Goal: Transaction & Acquisition: Purchase product/service

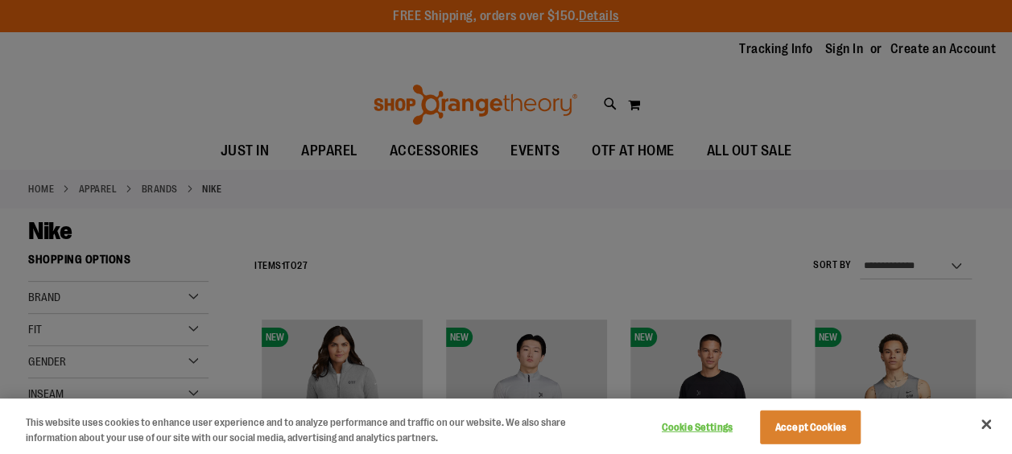
type input "**********"
click at [991, 420] on button "Close" at bounding box center [986, 424] width 35 height 35
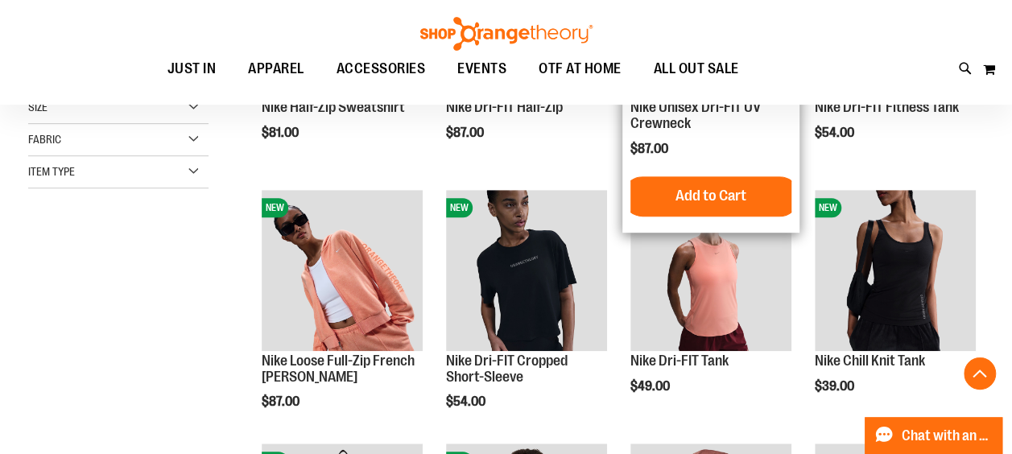
scroll to position [402, 0]
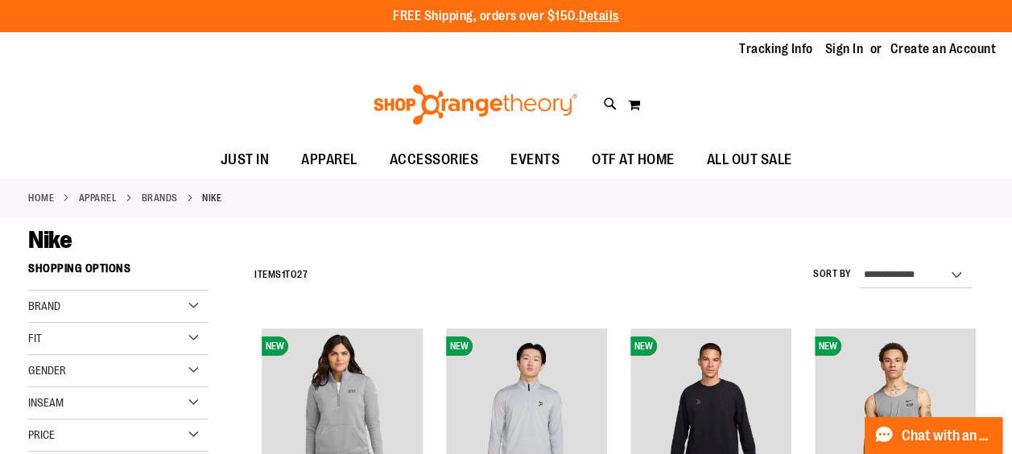
click at [193, 363] on div "Gender" at bounding box center [118, 371] width 180 height 32
click at [40, 396] on link "Men 4 items" at bounding box center [110, 403] width 173 height 17
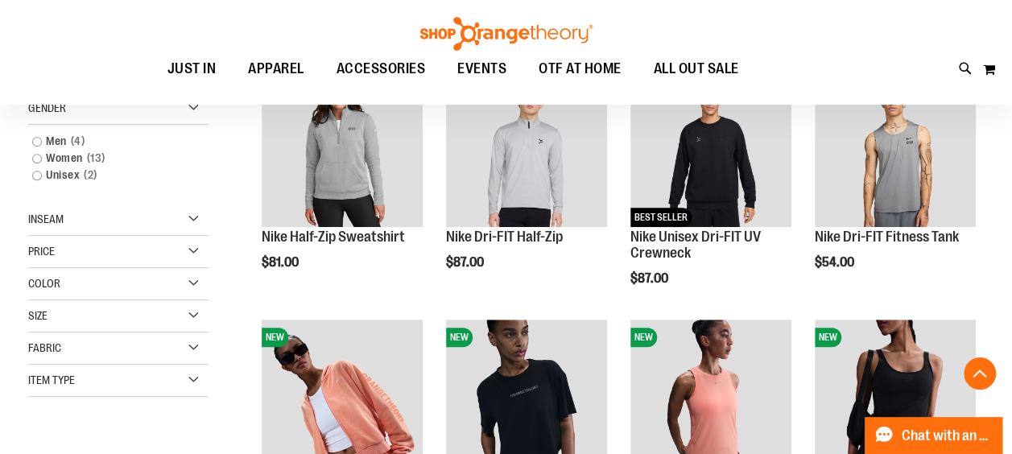
scroll to position [254, 0]
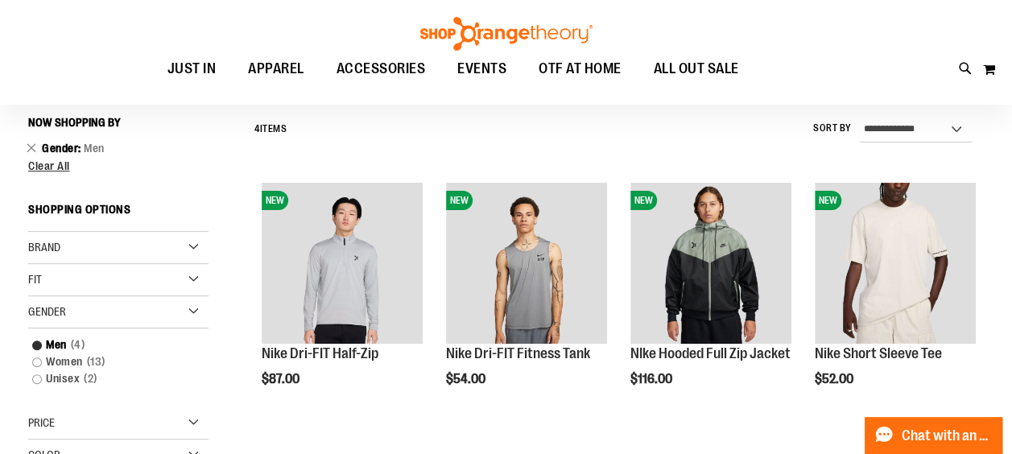
scroll to position [130, 0]
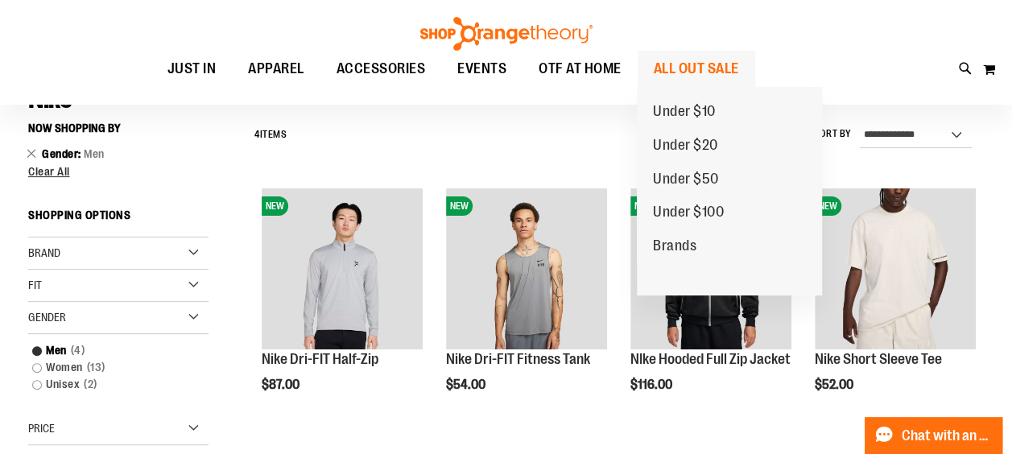
click at [693, 64] on span "ALL OUT SALE" at bounding box center [696, 69] width 85 height 36
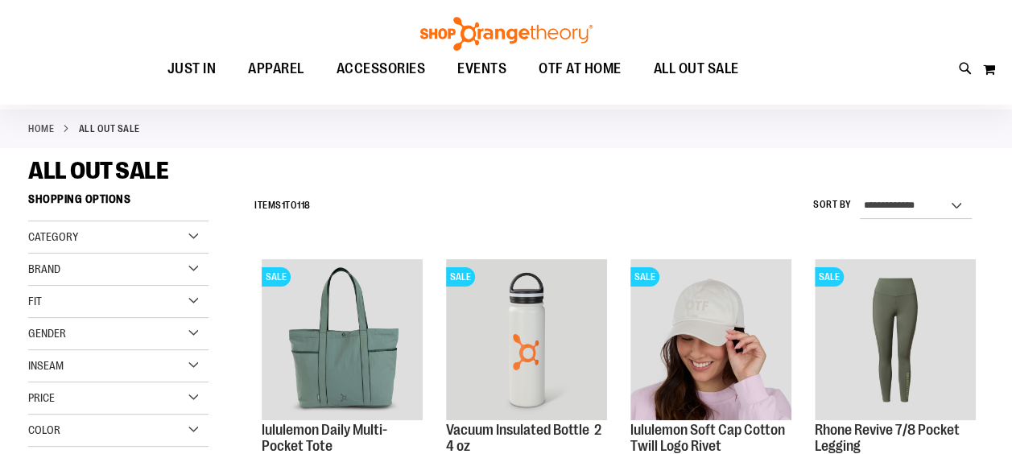
scroll to position [81, 0]
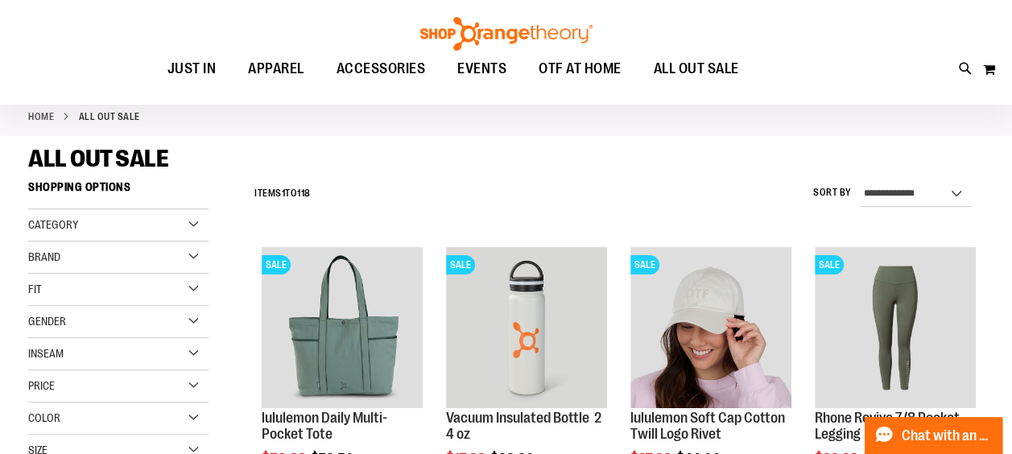
type input "**********"
click at [192, 315] on div "Gender" at bounding box center [118, 322] width 180 height 32
click at [35, 351] on link "Men 6 items" at bounding box center [110, 354] width 173 height 17
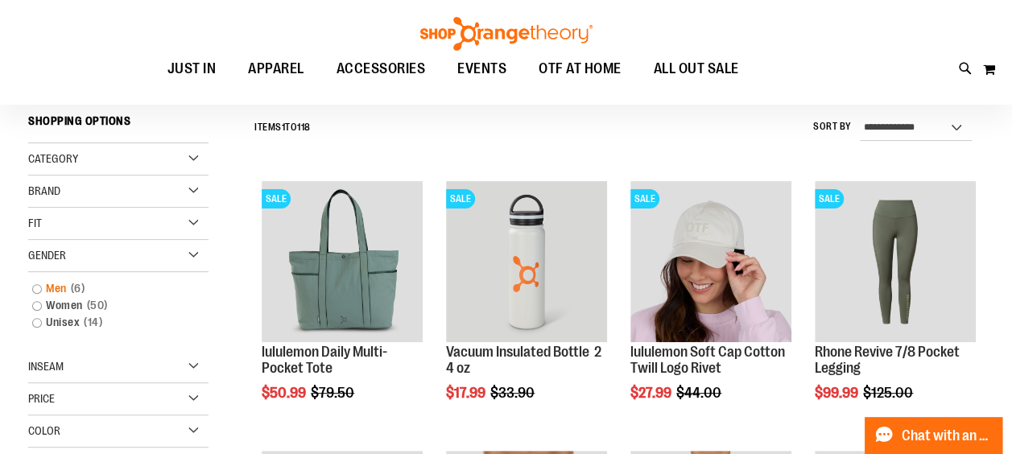
scroll to position [150, 0]
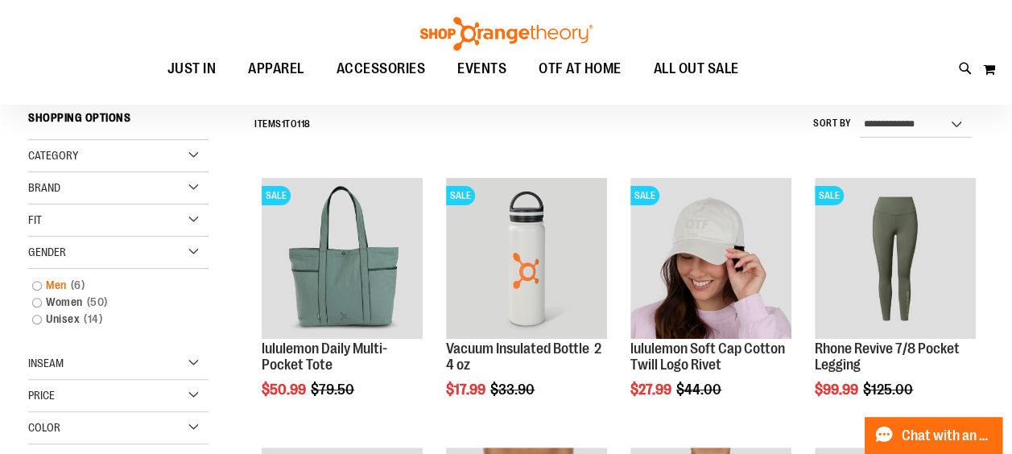
click at [39, 282] on link "Men 6 items" at bounding box center [110, 285] width 173 height 17
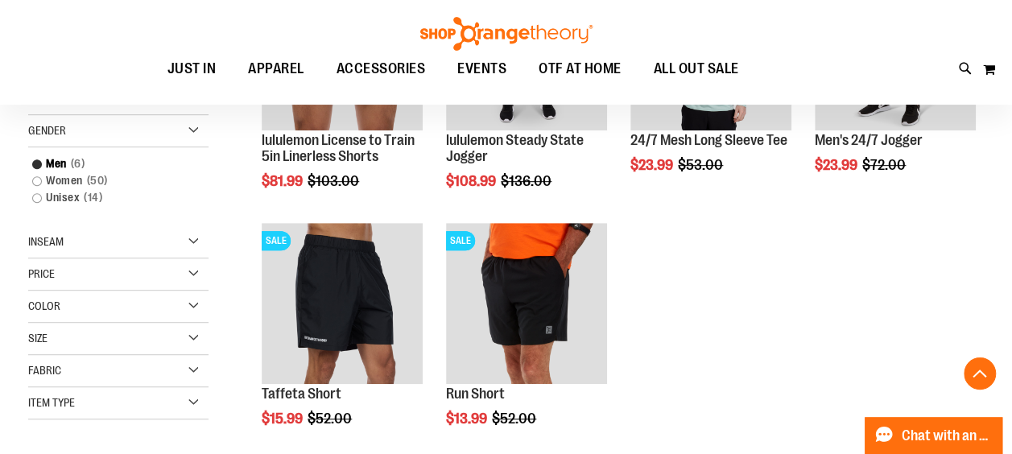
scroll to position [391, 0]
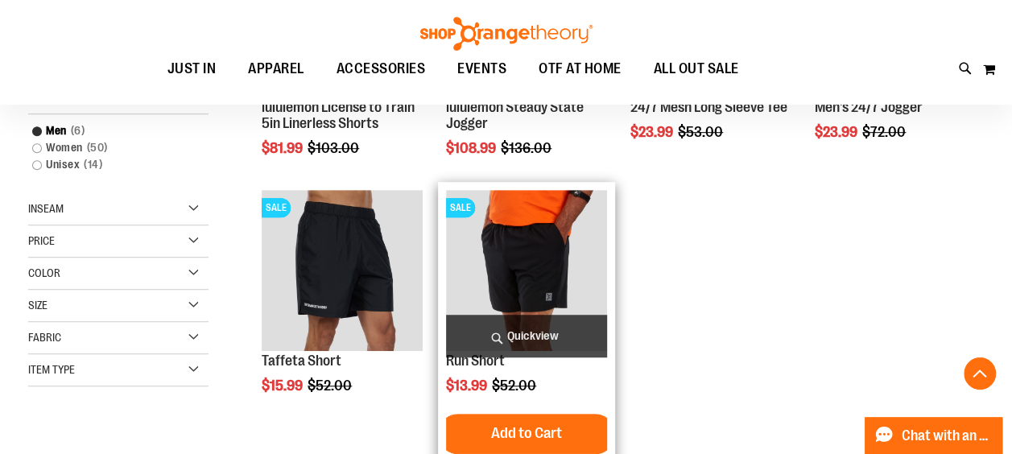
click at [542, 277] on img "product" at bounding box center [526, 270] width 161 height 161
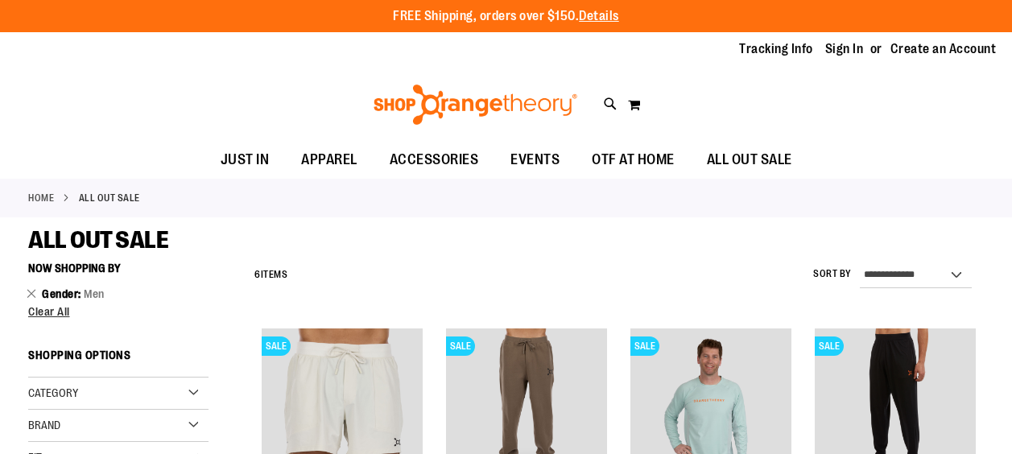
scroll to position [472, 0]
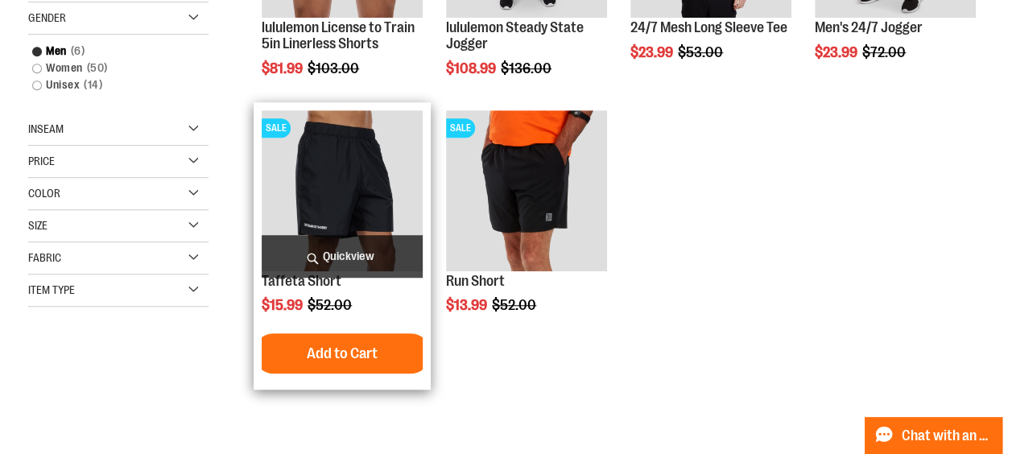
type input "**********"
click at [330, 186] on img "product" at bounding box center [342, 190] width 161 height 161
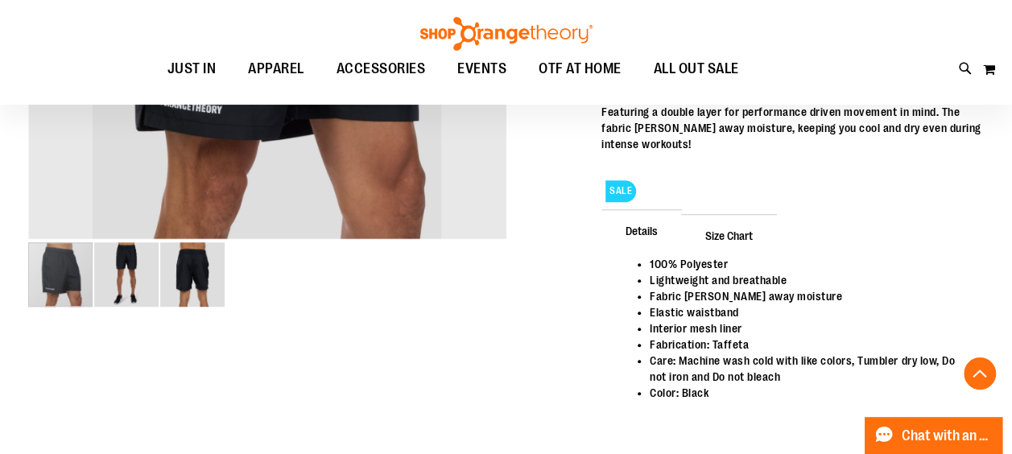
scroll to position [483, 0]
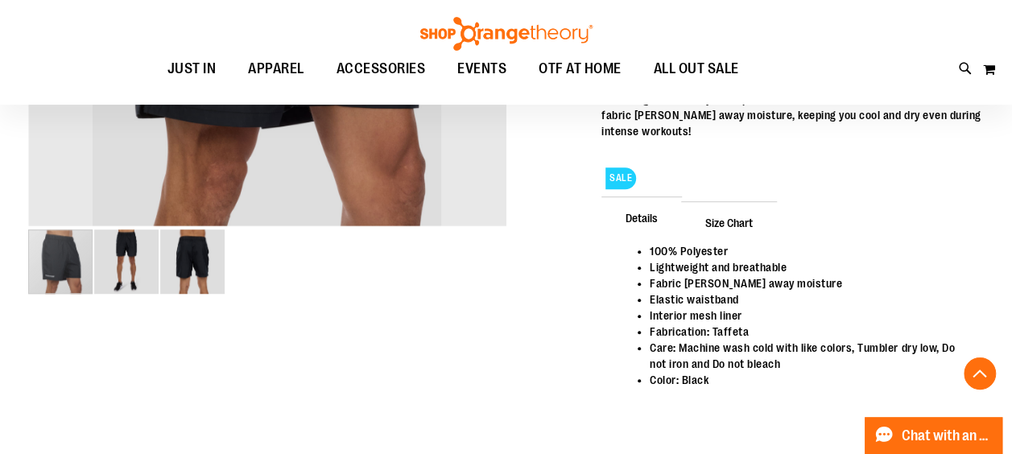
type input "**********"
click at [71, 264] on div "carousel" at bounding box center [60, 262] width 64 height 64
click at [130, 260] on img "image 2 of 3" at bounding box center [126, 262] width 64 height 64
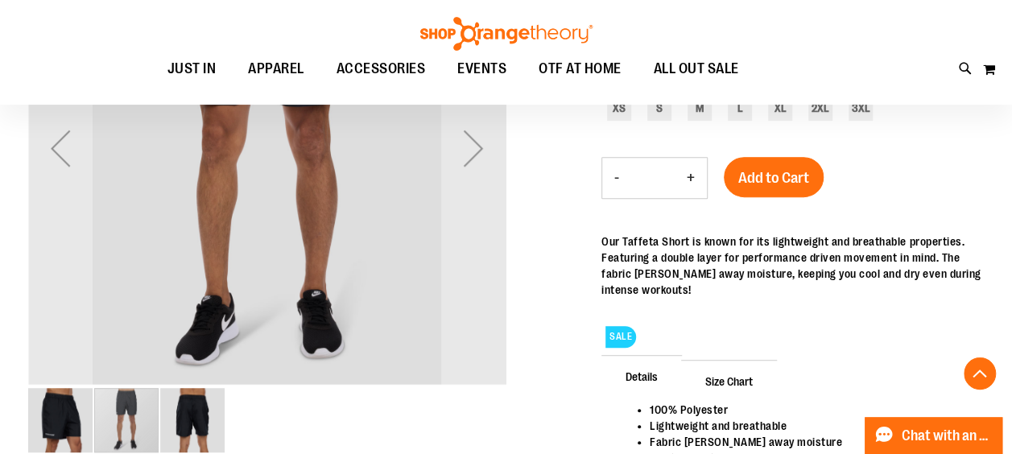
scroll to position [403, 0]
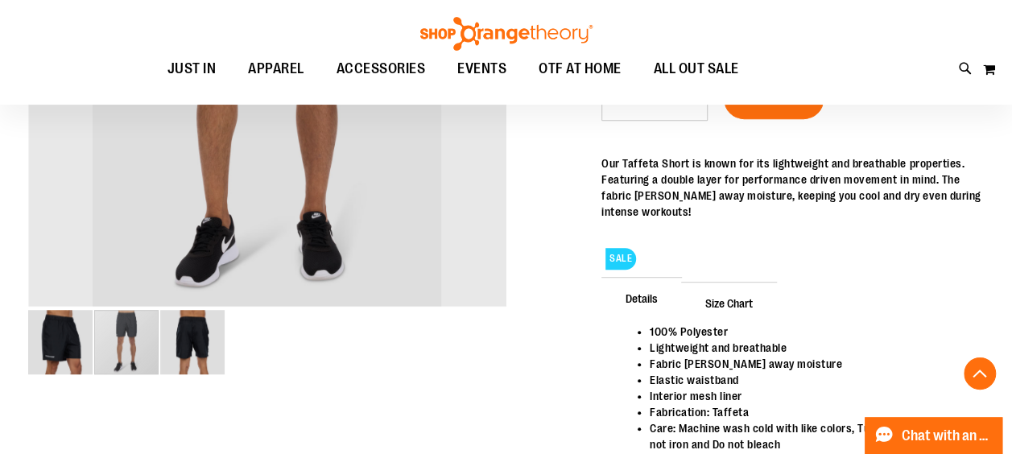
click at [193, 337] on img "image 3 of 3" at bounding box center [192, 342] width 64 height 64
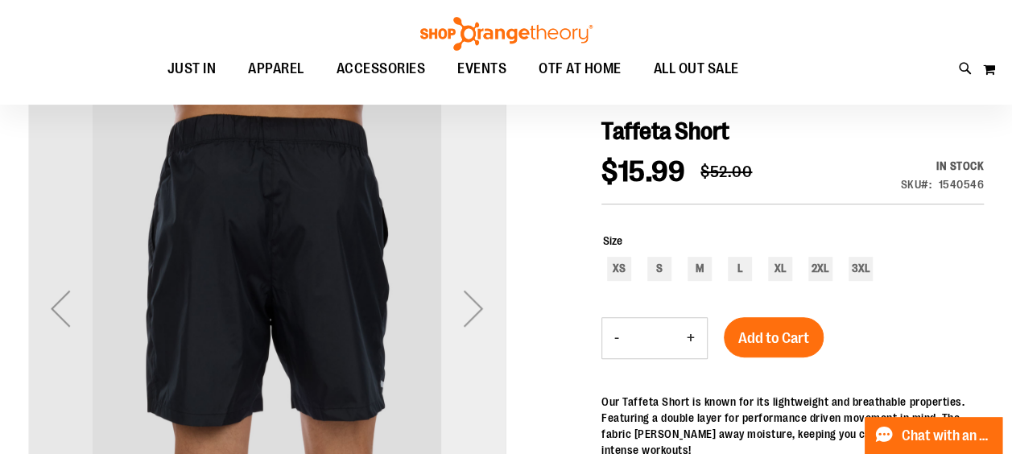
scroll to position [0, 0]
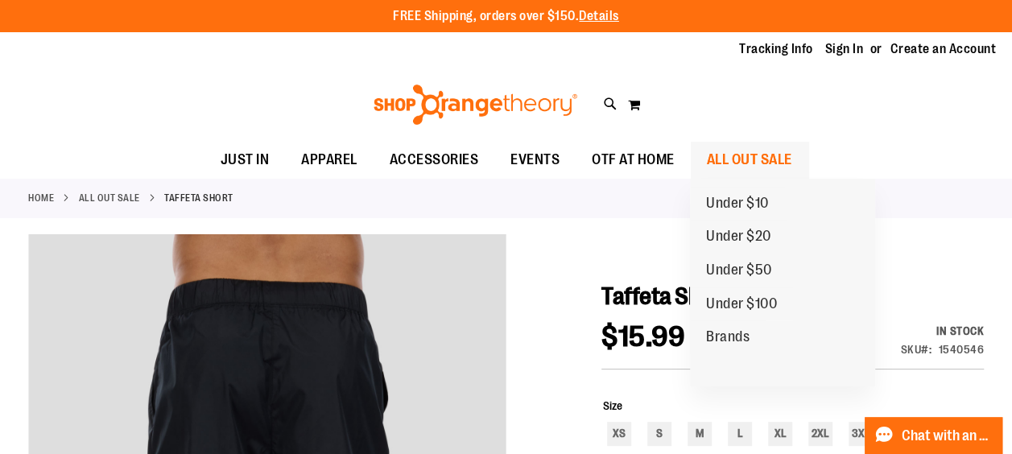
click at [749, 155] on span "ALL OUT SALE" at bounding box center [749, 160] width 85 height 36
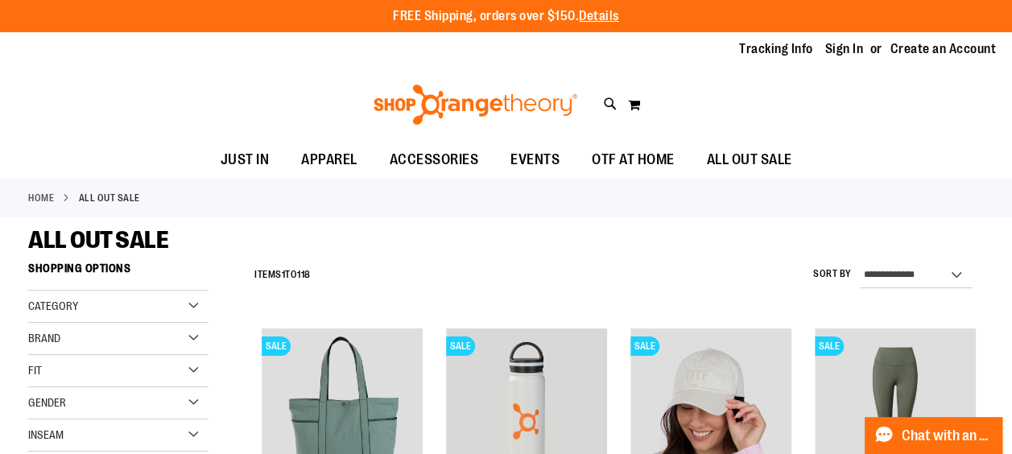
type input "**********"
click at [196, 395] on div "Gender" at bounding box center [118, 403] width 180 height 32
click at [42, 435] on link "Men 6 items" at bounding box center [110, 436] width 173 height 17
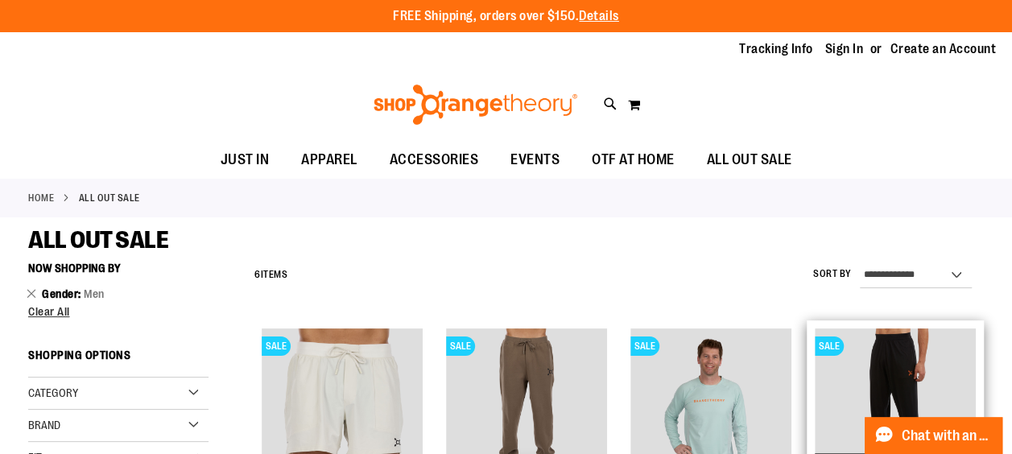
scroll to position [79, 0]
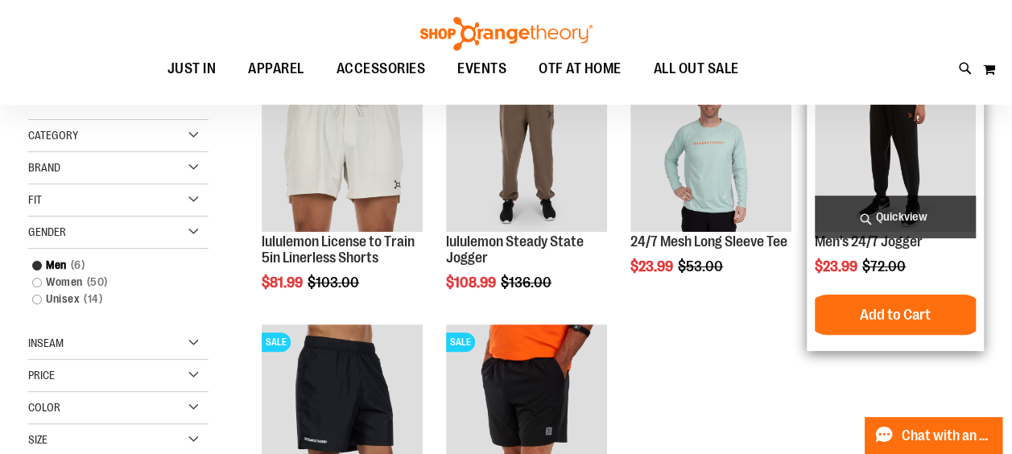
click at [912, 147] on img "product" at bounding box center [895, 151] width 161 height 161
click at [897, 156] on img "product" at bounding box center [895, 151] width 161 height 161
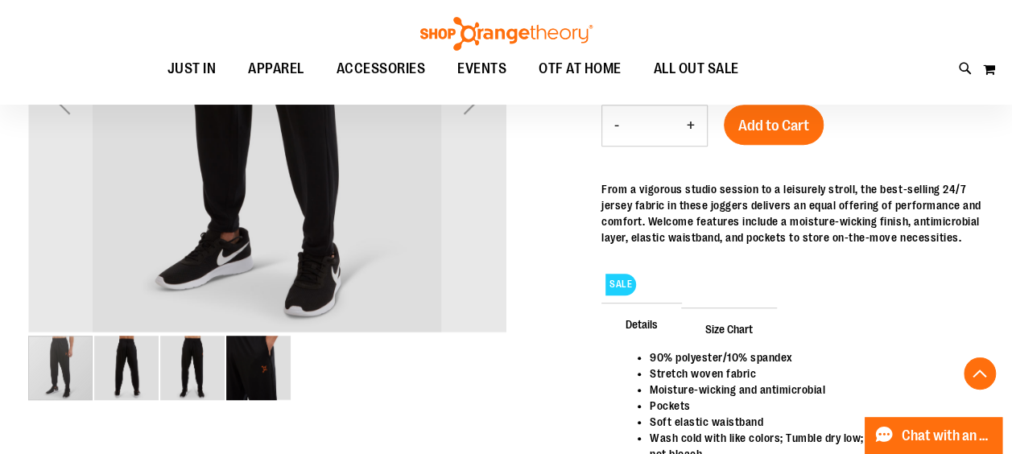
scroll to position [403, 0]
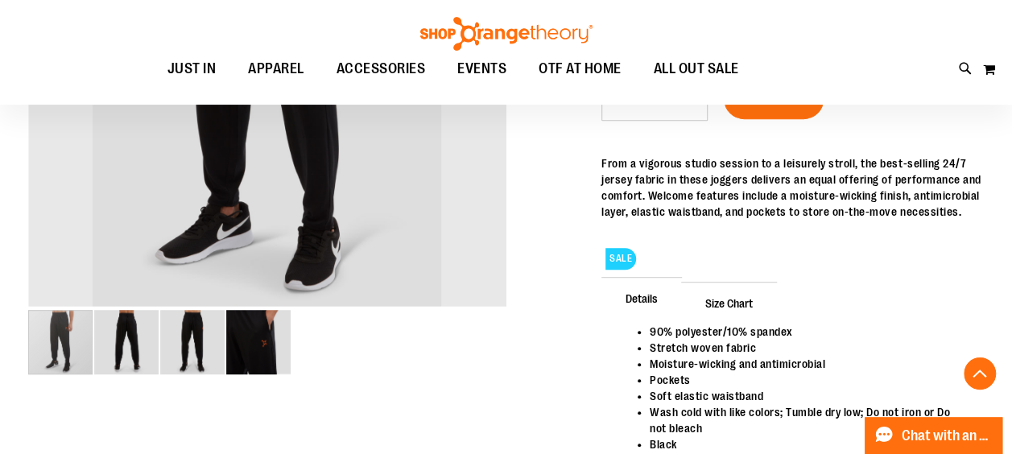
type input "**********"
click at [254, 348] on img "image 4 of 4" at bounding box center [258, 342] width 64 height 64
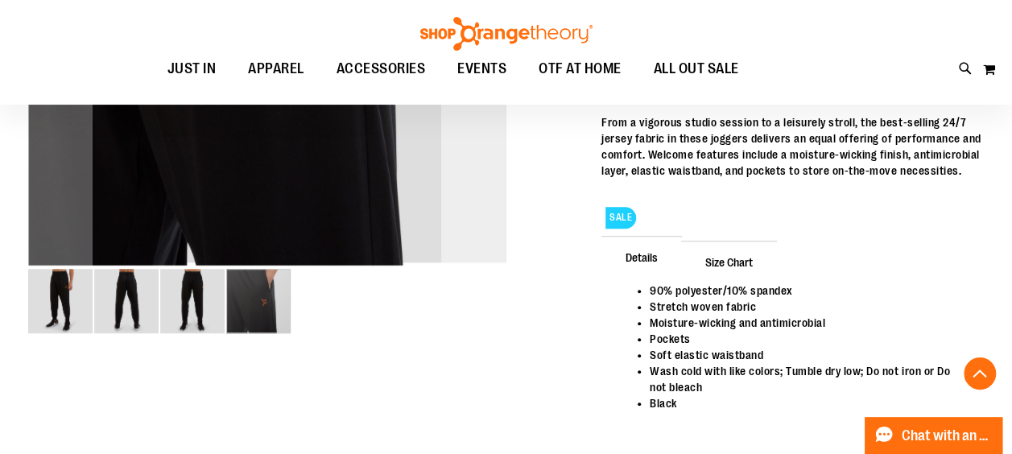
scroll to position [483, 0]
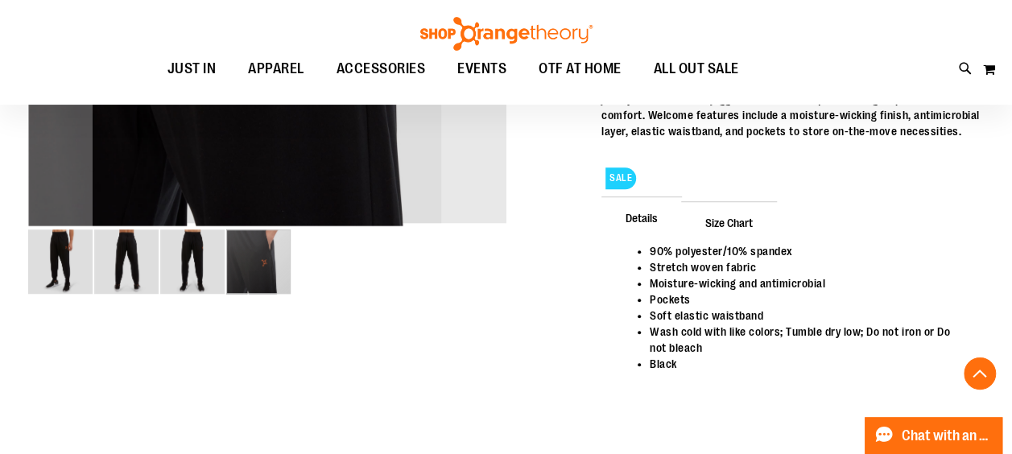
click at [62, 261] on img "image 1 of 4" at bounding box center [60, 262] width 64 height 64
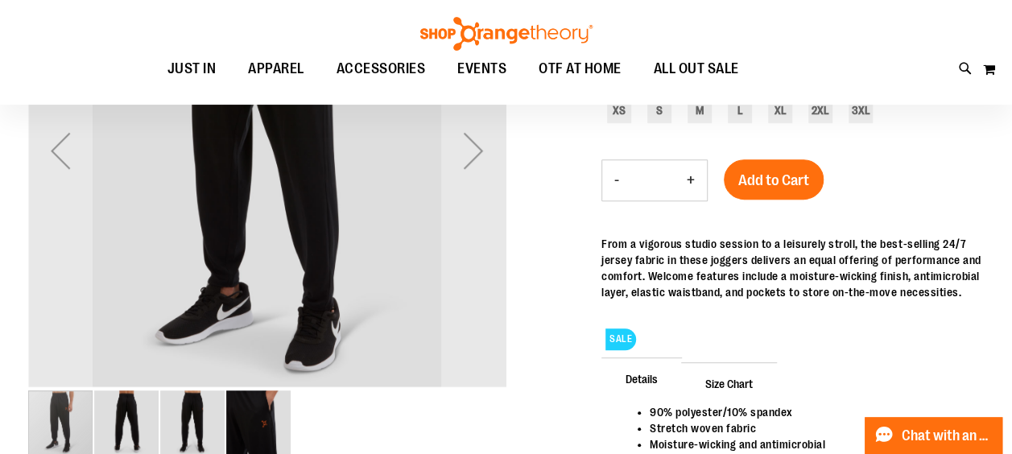
scroll to position [0, 0]
